Goal: Task Accomplishment & Management: Manage account settings

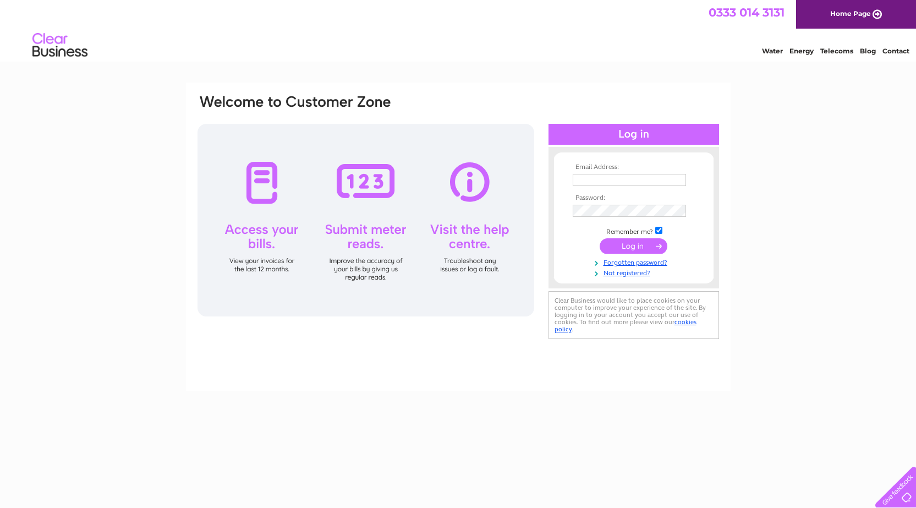
drag, startPoint x: 0, startPoint y: 0, endPoint x: 587, endPoint y: 179, distance: 613.4
click at [587, 179] on input "text" at bounding box center [629, 180] width 113 height 12
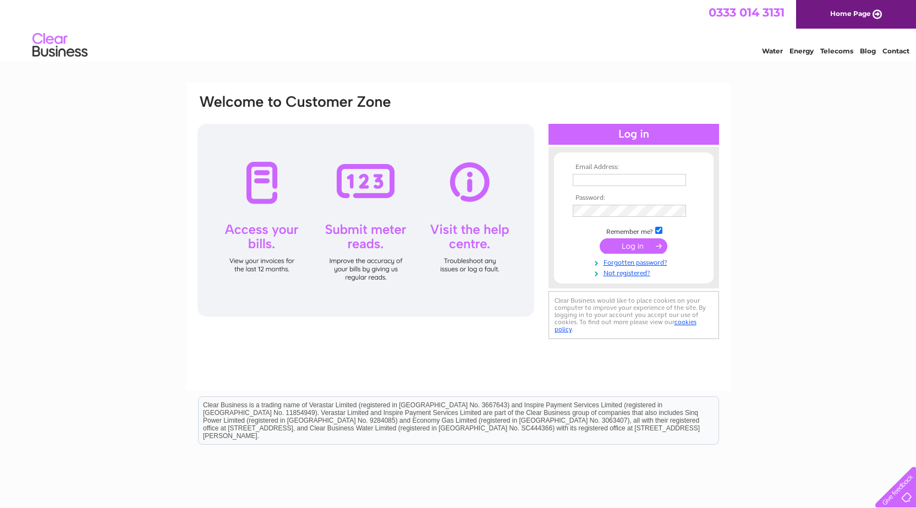
type input "stoneforlessltd@gmail.com"
click at [600, 238] on input "submit" at bounding box center [634, 245] width 68 height 15
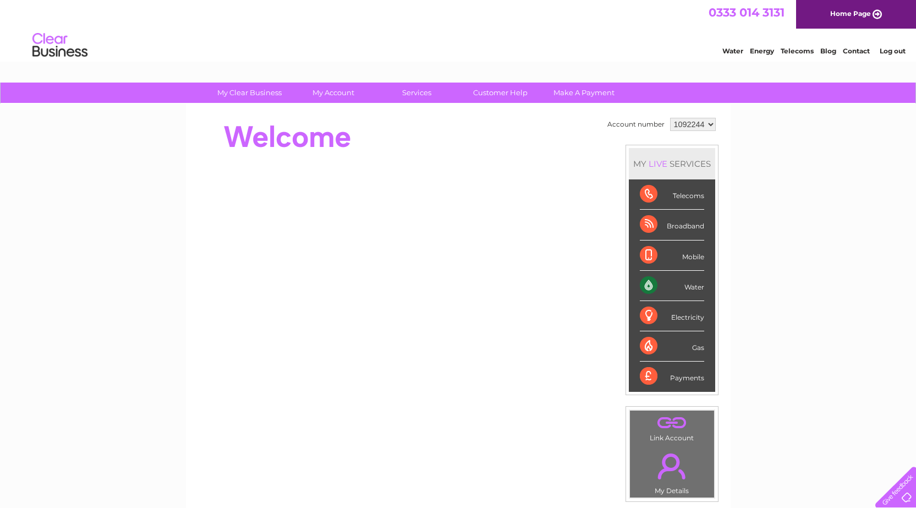
click at [674, 292] on div "Water" at bounding box center [672, 286] width 64 height 30
click at [644, 284] on div "Water" at bounding box center [672, 286] width 64 height 30
click at [699, 282] on div "Water" at bounding box center [672, 286] width 64 height 30
click at [698, 286] on div "Water" at bounding box center [672, 286] width 64 height 30
click at [686, 317] on div "Electricity" at bounding box center [672, 316] width 64 height 30
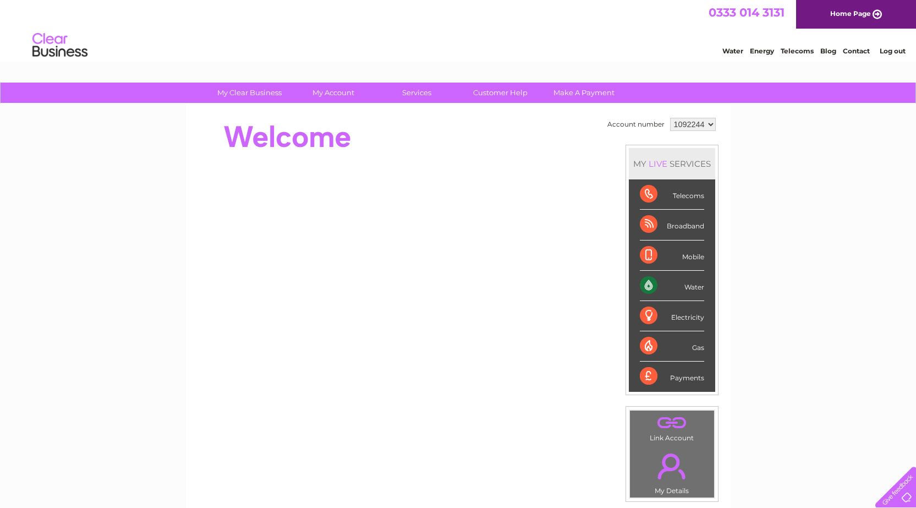
click at [688, 291] on div "Water" at bounding box center [672, 286] width 64 height 30
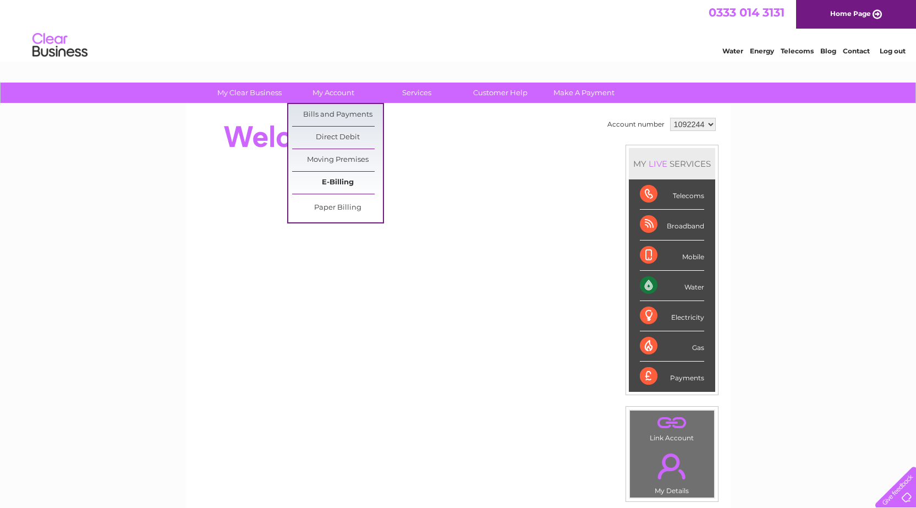
click at [323, 178] on link "E-Billing" at bounding box center [337, 183] width 91 height 22
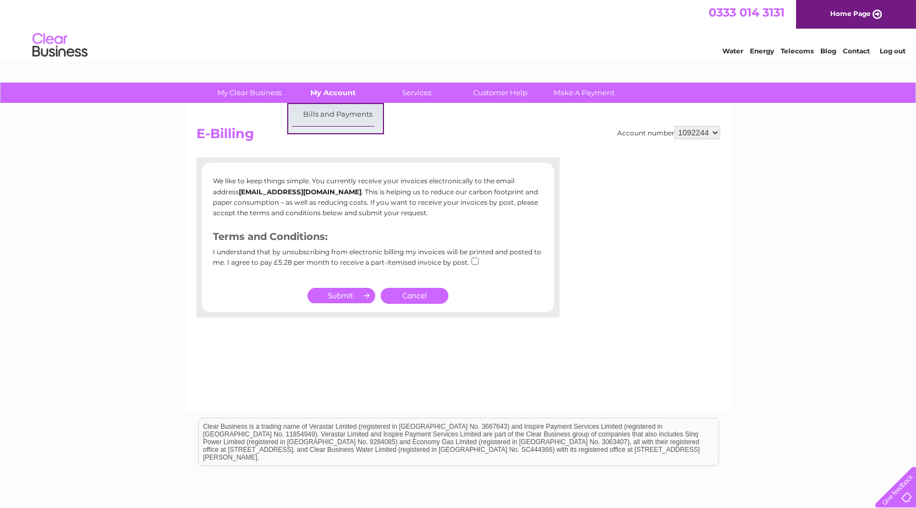
click at [351, 88] on link "My Account" at bounding box center [333, 93] width 91 height 20
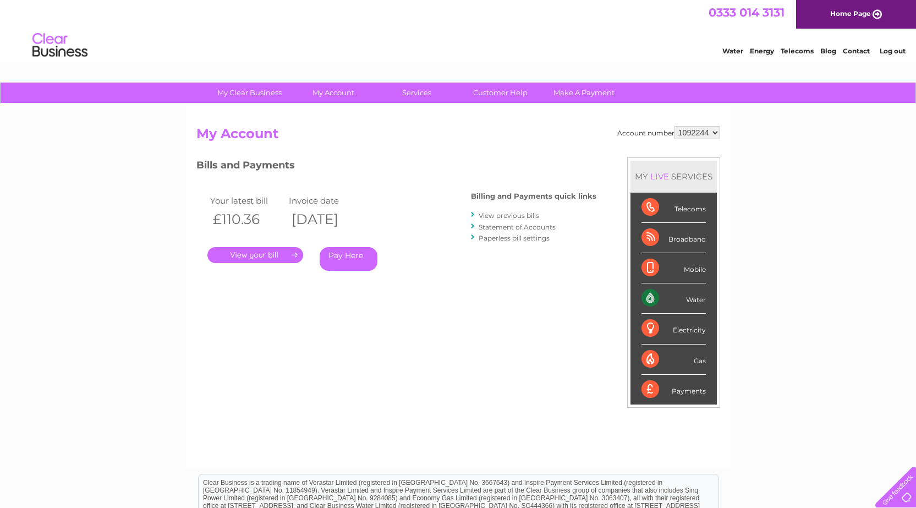
click at [242, 255] on link "." at bounding box center [255, 255] width 96 height 16
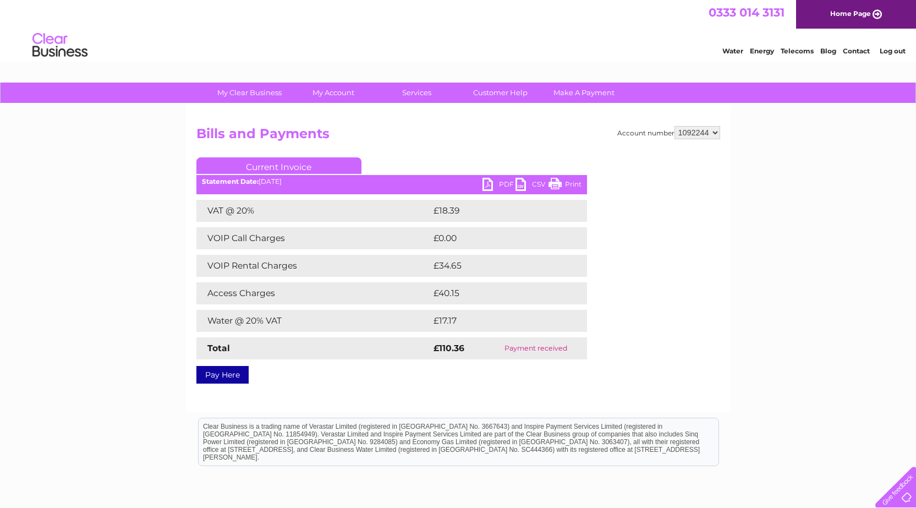
click at [573, 185] on link "Print" at bounding box center [565, 186] width 33 height 16
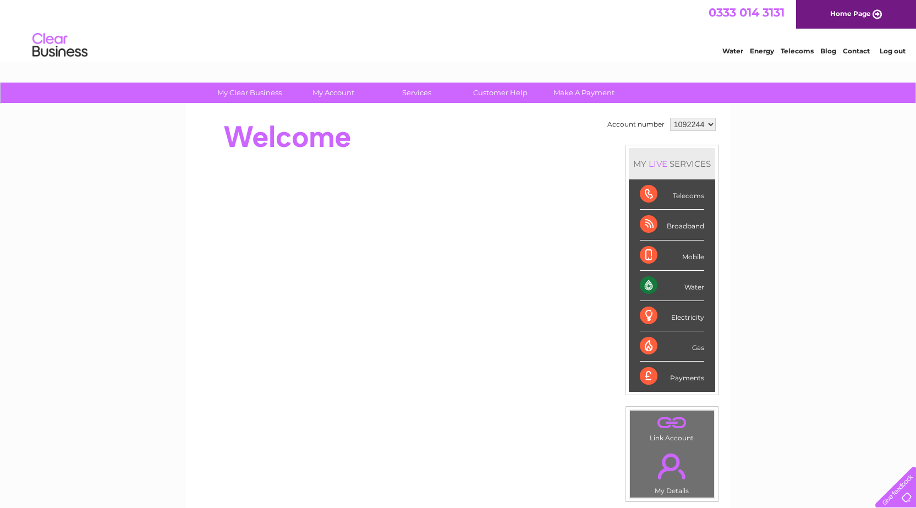
click at [831, 174] on div "My Clear Business Login Details My Details My Preferences Link Account My Accou…" at bounding box center [458, 392] width 916 height 618
